Goal: Information Seeking & Learning: Stay updated

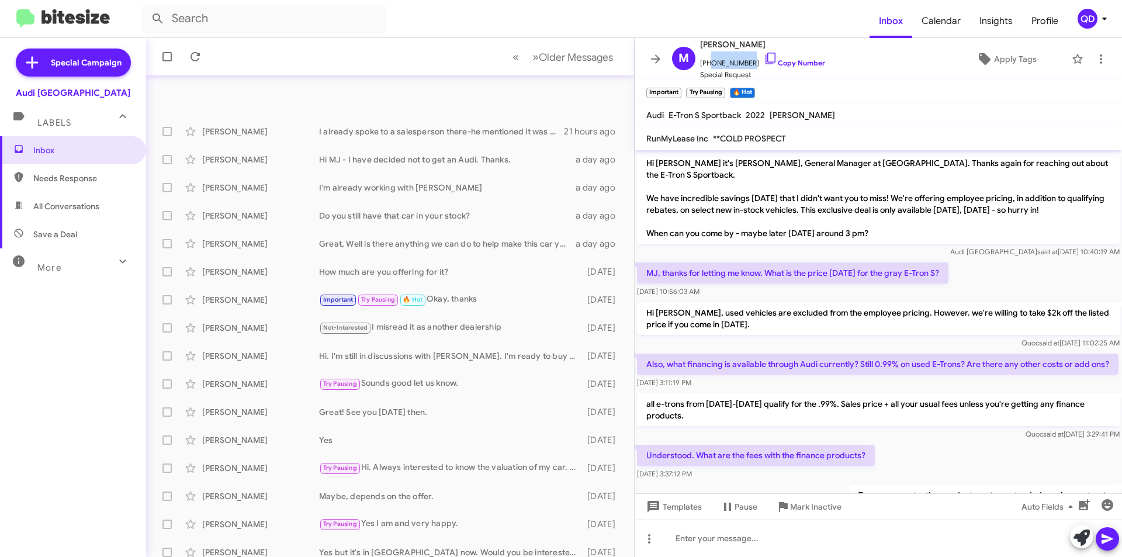
scroll to position [1435, 0]
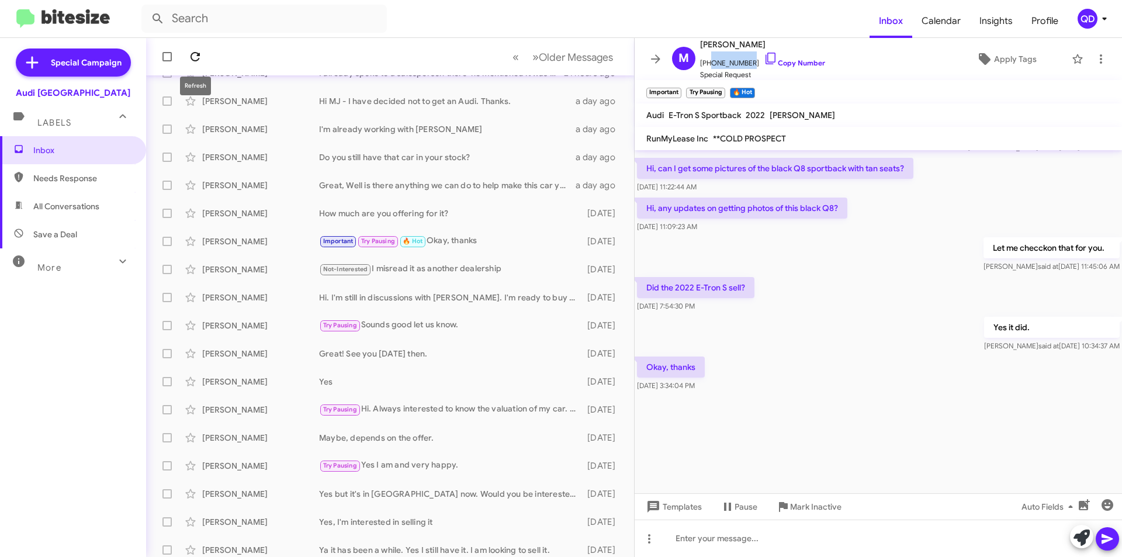
click at [192, 52] on icon at bounding box center [195, 57] width 14 height 14
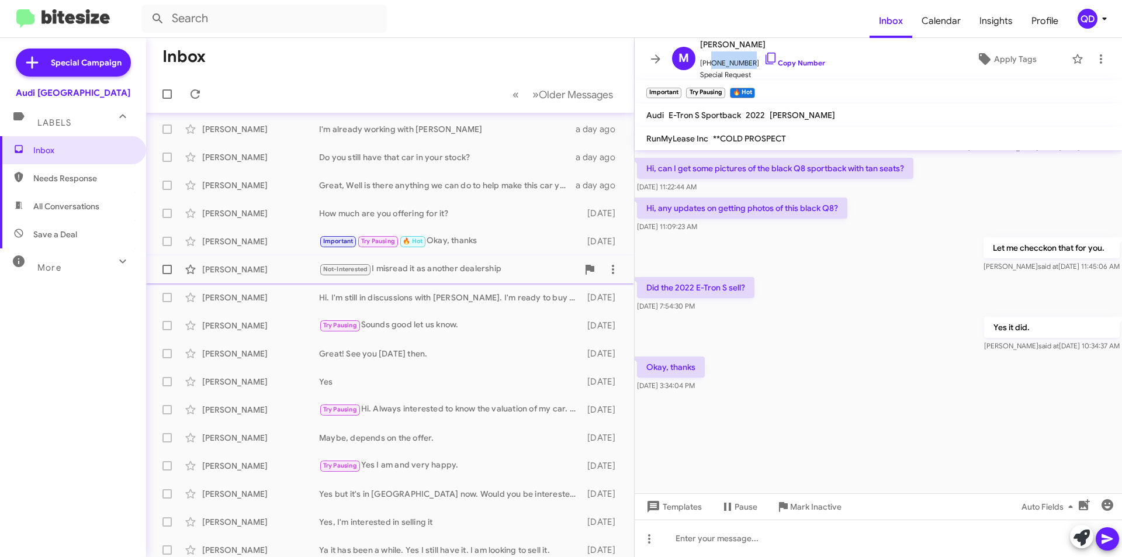
scroll to position [0, 0]
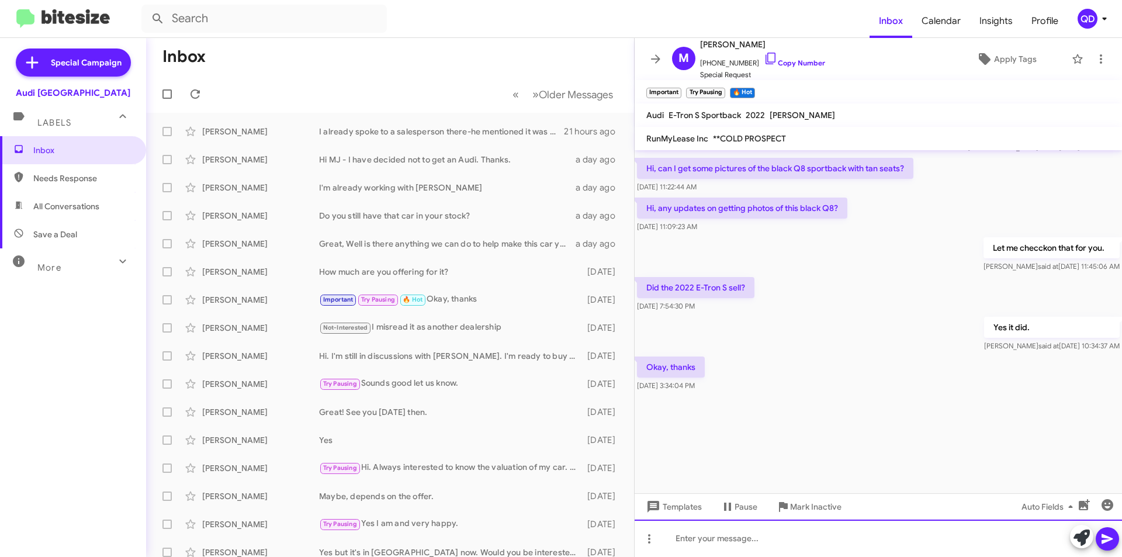
click at [792, 545] on div at bounding box center [878, 538] width 487 height 37
click at [203, 96] on span at bounding box center [195, 94] width 23 height 14
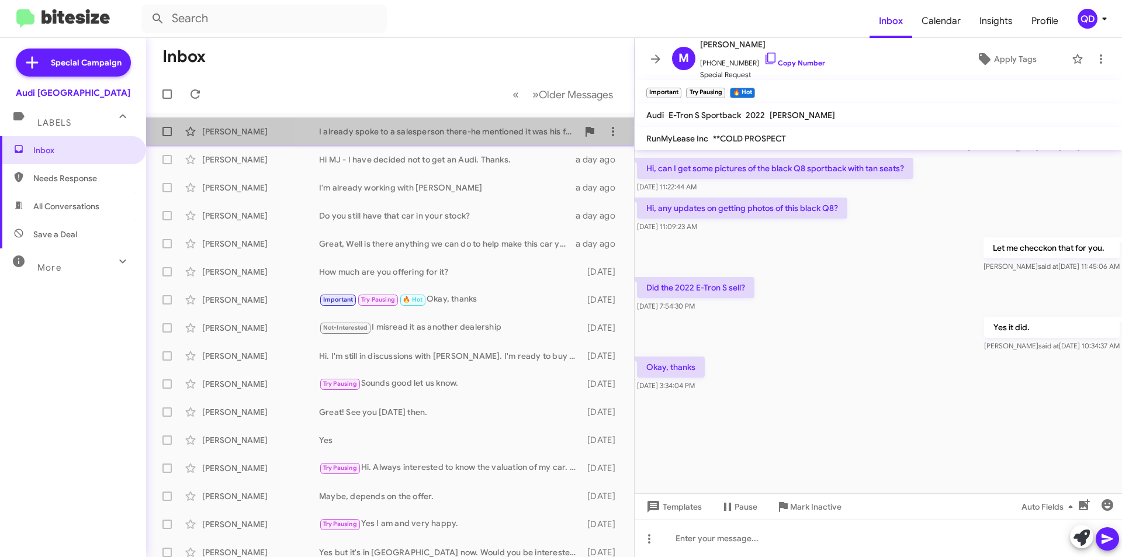
click at [458, 133] on div "I already spoke to a salesperson there-he mentioned it was his father's car and…" at bounding box center [448, 132] width 259 height 12
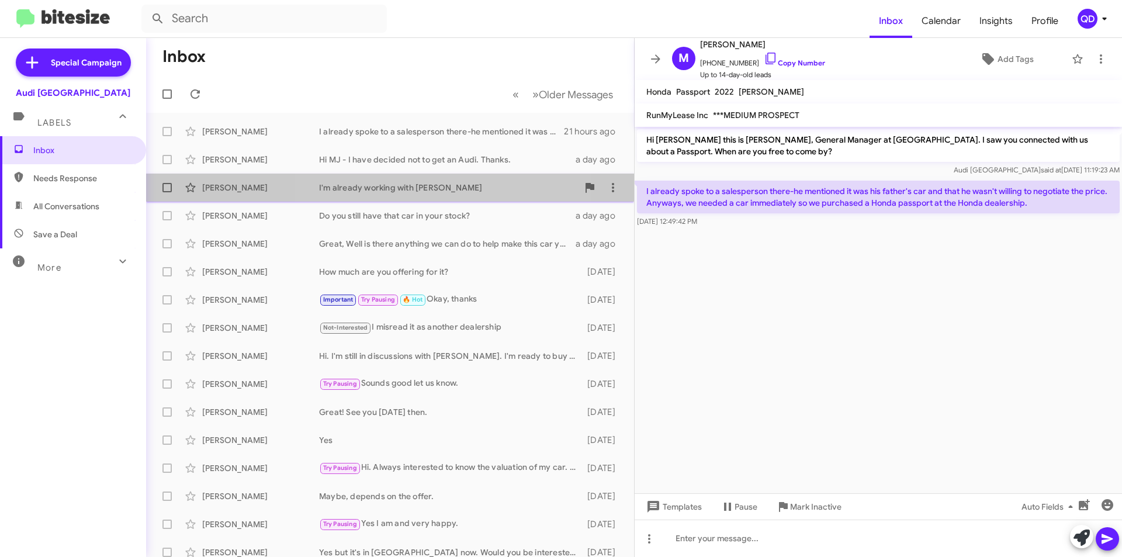
click at [441, 187] on div "I'm already working with [PERSON_NAME]" at bounding box center [448, 188] width 259 height 12
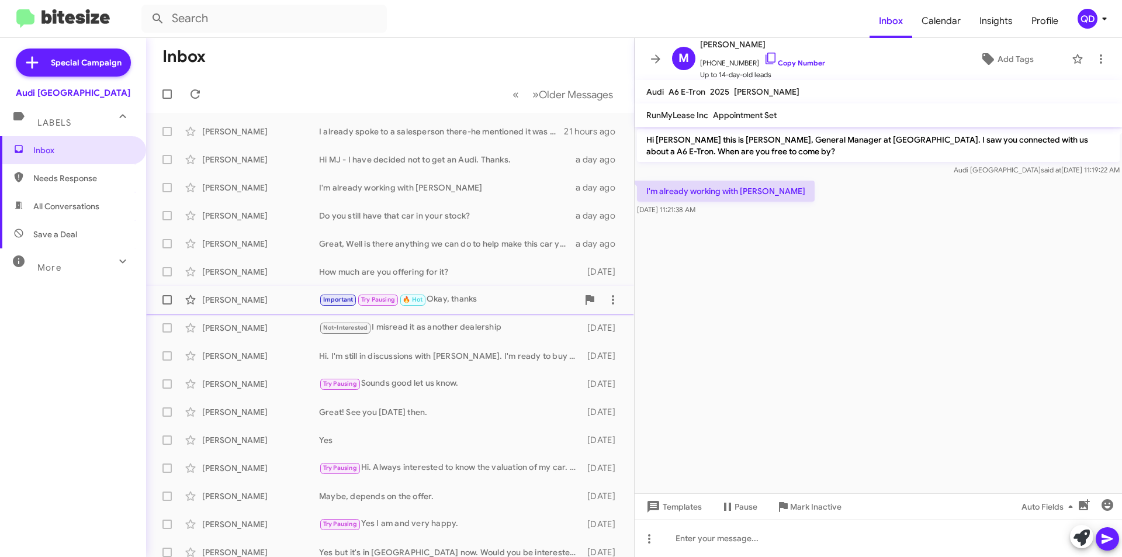
click at [482, 302] on div "Important Try Pausing 🔥 Hot Okay, thanks" at bounding box center [448, 299] width 259 height 13
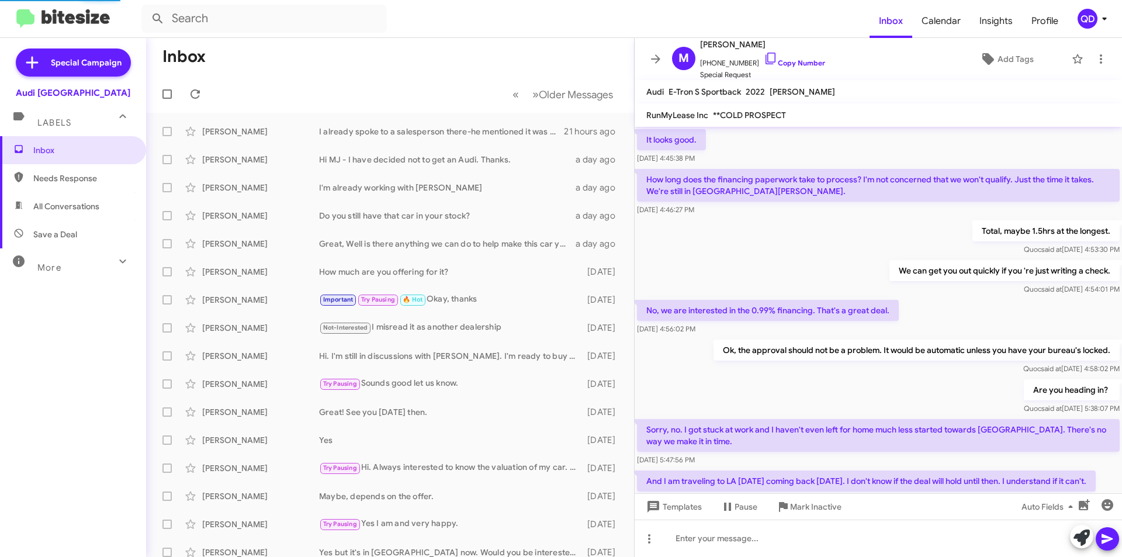
scroll to position [674, 0]
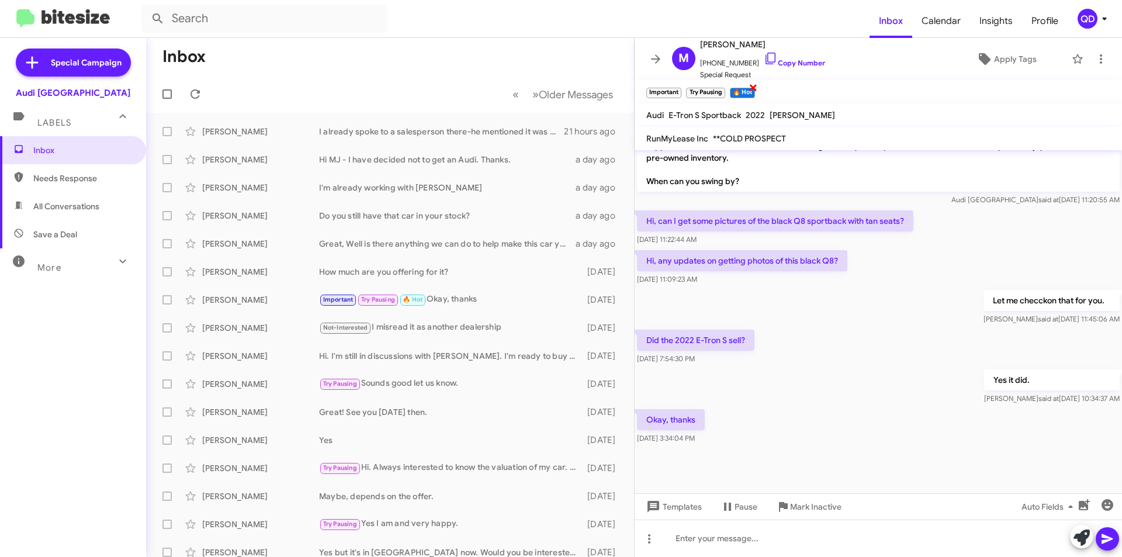
click at [746, 88] on small "🔥 Hot" at bounding box center [742, 93] width 25 height 11
